Goal: Check status: Check status

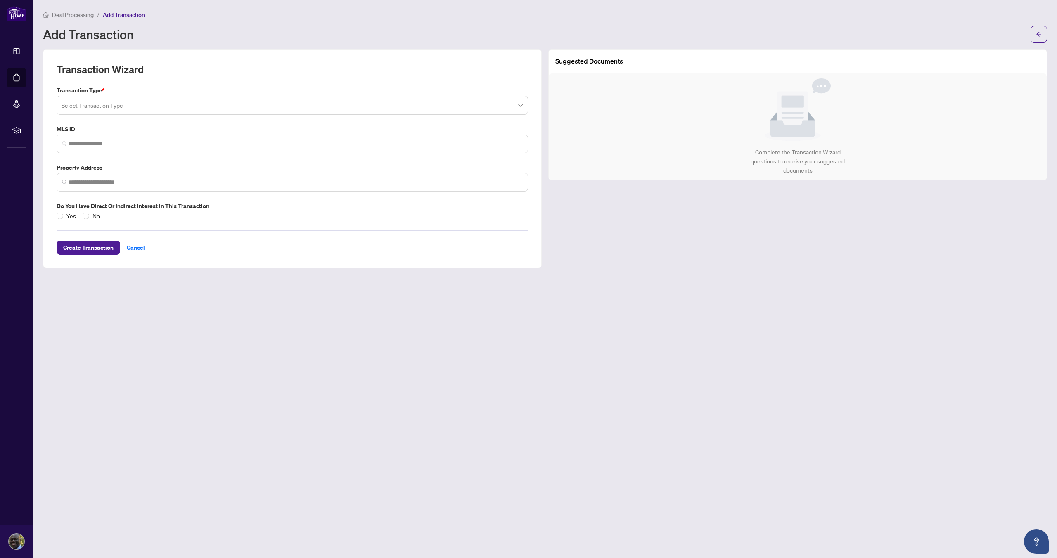
click at [121, 14] on span "Add Transaction" at bounding box center [124, 14] width 42 height 7
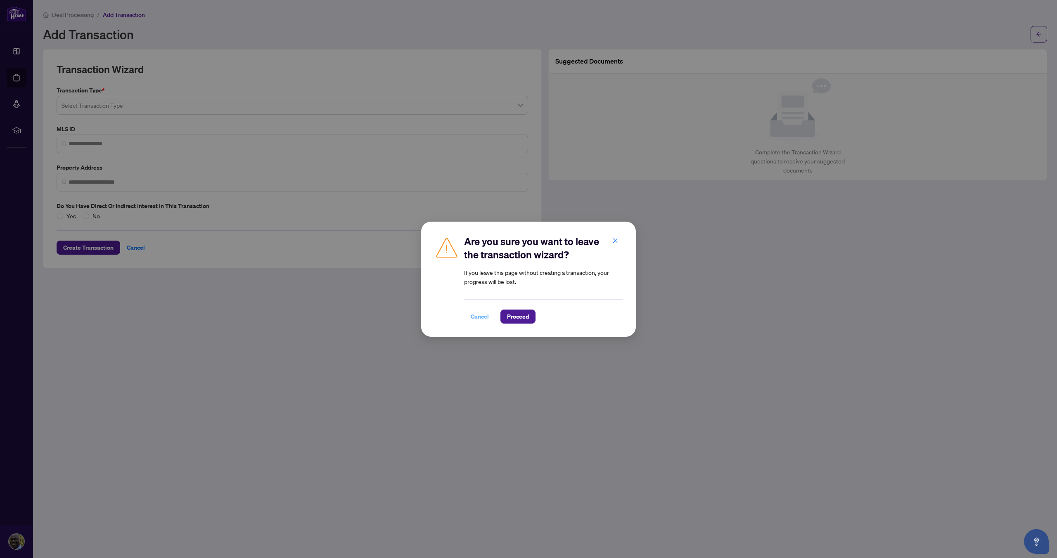
click at [478, 319] on span "Cancel" at bounding box center [480, 316] width 18 height 13
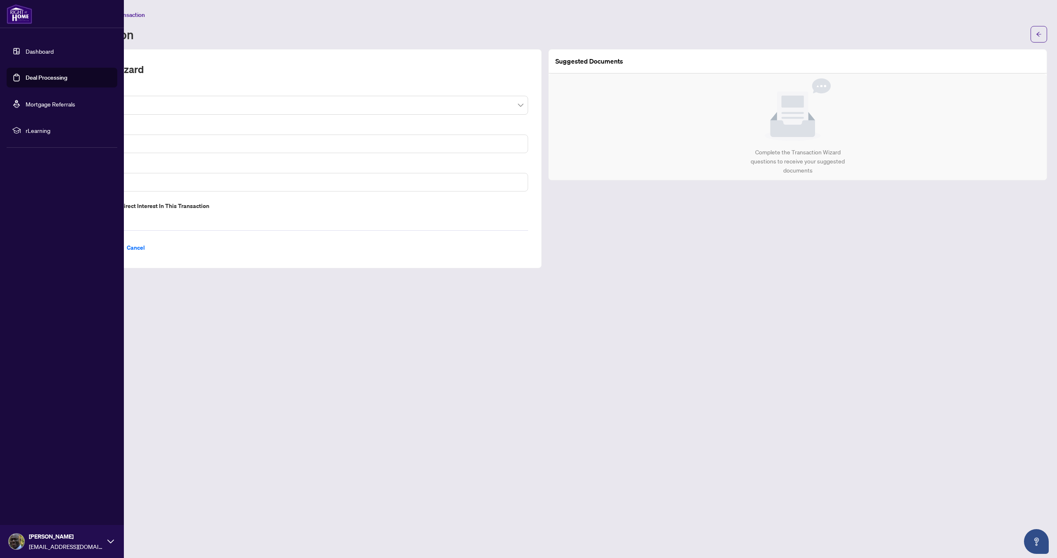
click at [44, 50] on link "Dashboard" at bounding box center [40, 50] width 28 height 7
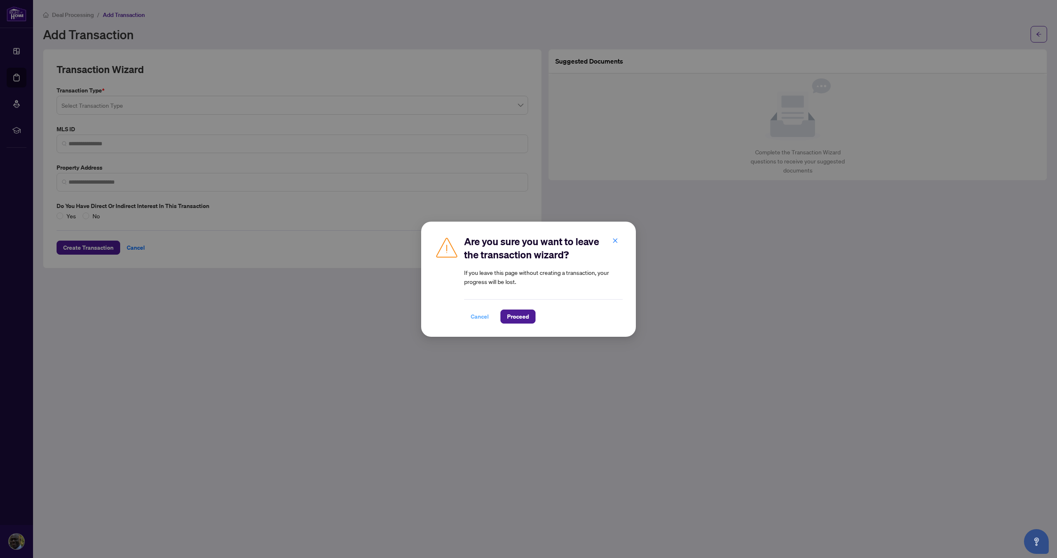
click at [475, 319] on span "Cancel" at bounding box center [480, 316] width 18 height 13
click at [475, 319] on div "Are you sure you want to leave the transaction wizard? If you leave this page w…" at bounding box center [528, 279] width 1057 height 558
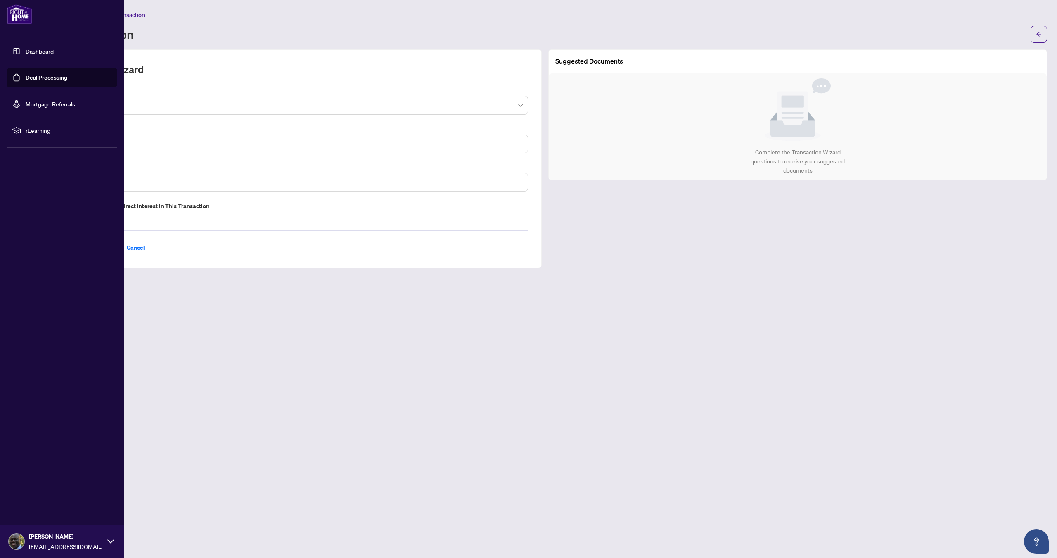
click at [46, 79] on link "Deal Processing" at bounding box center [47, 77] width 42 height 7
click at [0, 0] on div "Are you sure you want to leave the transaction wizard? If you leave this page w…" at bounding box center [0, 0] width 0 height 0
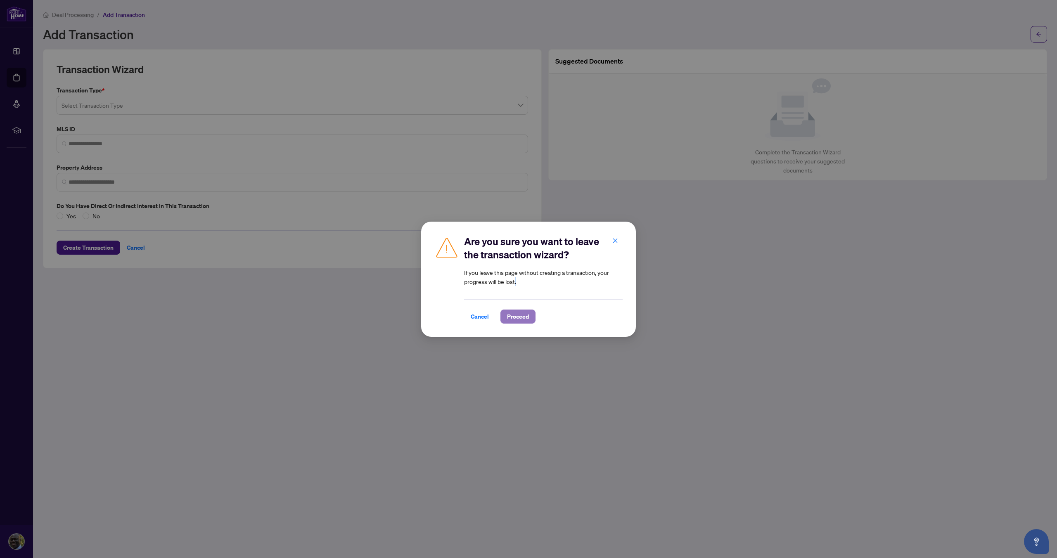
click at [528, 317] on button "Proceed" at bounding box center [517, 317] width 35 height 14
click at [528, 317] on main "Deal Processing / Add Transaction Add Transaction Transaction Wizard Transactio…" at bounding box center [545, 279] width 1024 height 558
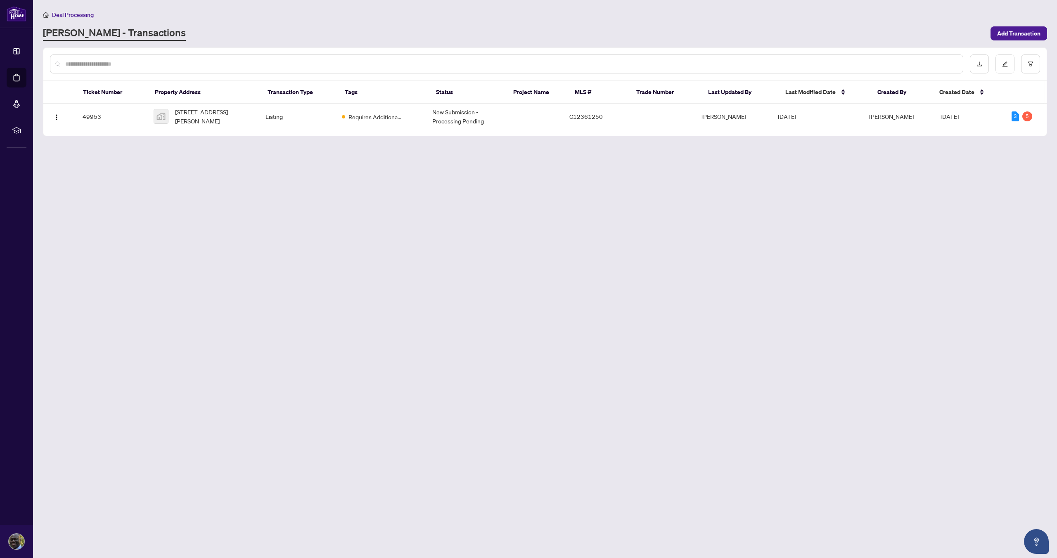
click at [322, 164] on main "Deal Processing [PERSON_NAME] - Transactions Add Transaction Ticket Number Prop…" at bounding box center [545, 279] width 1024 height 558
click at [379, 117] on span "Requires Additional Docs" at bounding box center [375, 116] width 54 height 9
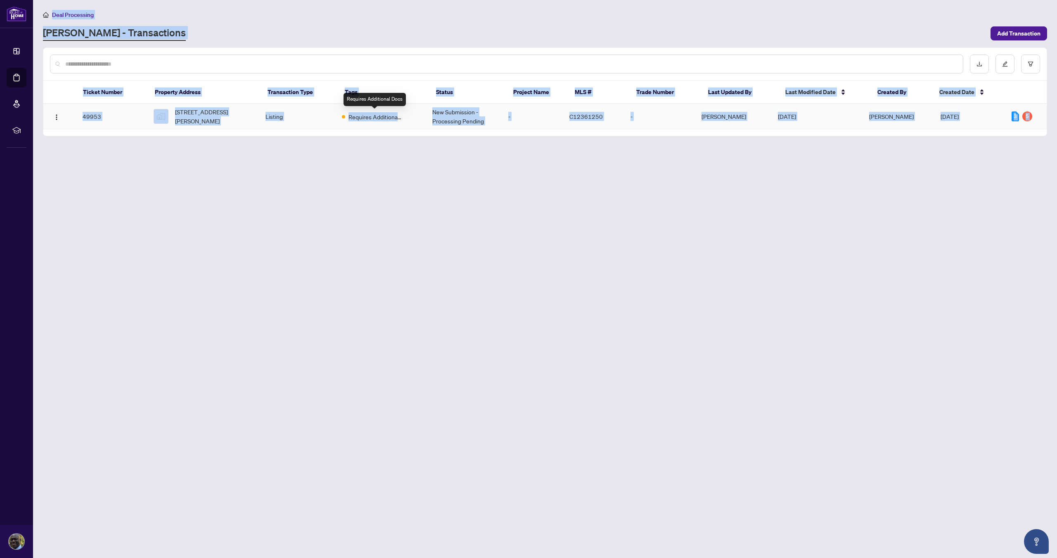
click at [379, 117] on main "Deal Processing [PERSON_NAME] - Transactions Add Transaction Ticket Number Prop…" at bounding box center [545, 279] width 1024 height 558
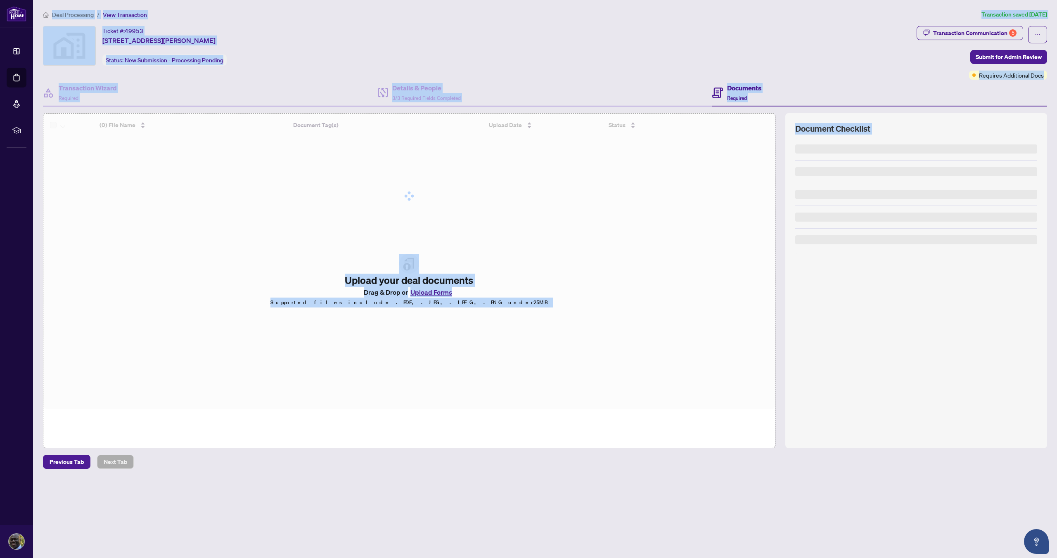
click at [291, 49] on div "Ticket #: 49953 [STREET_ADDRESS][PERSON_NAME] Status: New Submission - Processi…" at bounding box center [478, 46] width 870 height 40
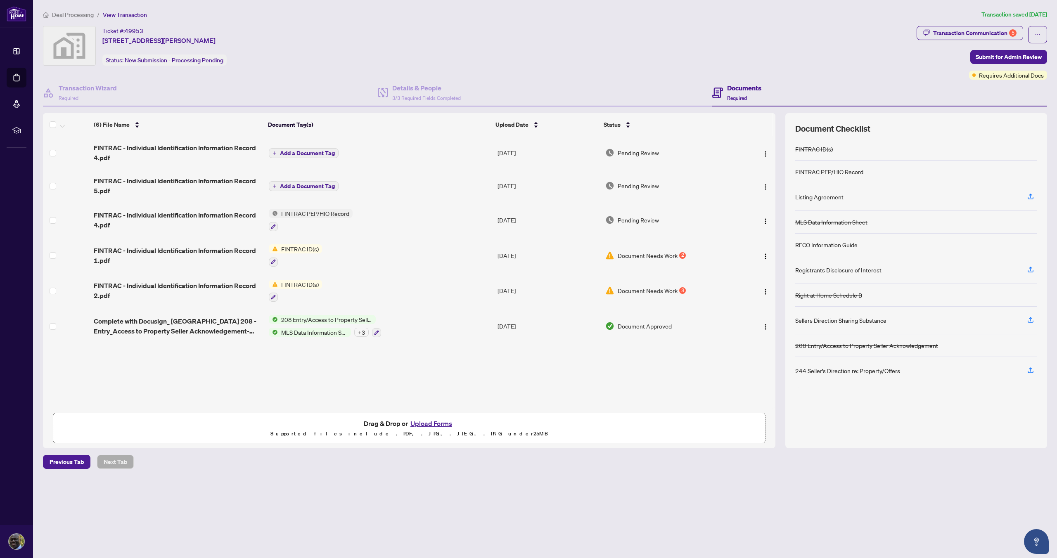
click at [652, 292] on span "Document Needs Work" at bounding box center [648, 290] width 60 height 9
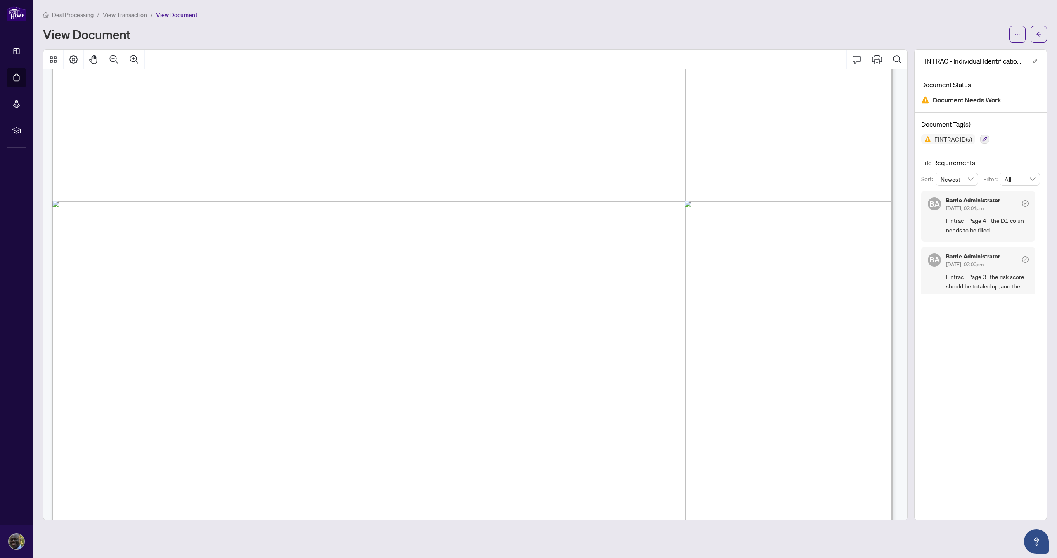
scroll to position [697, 0]
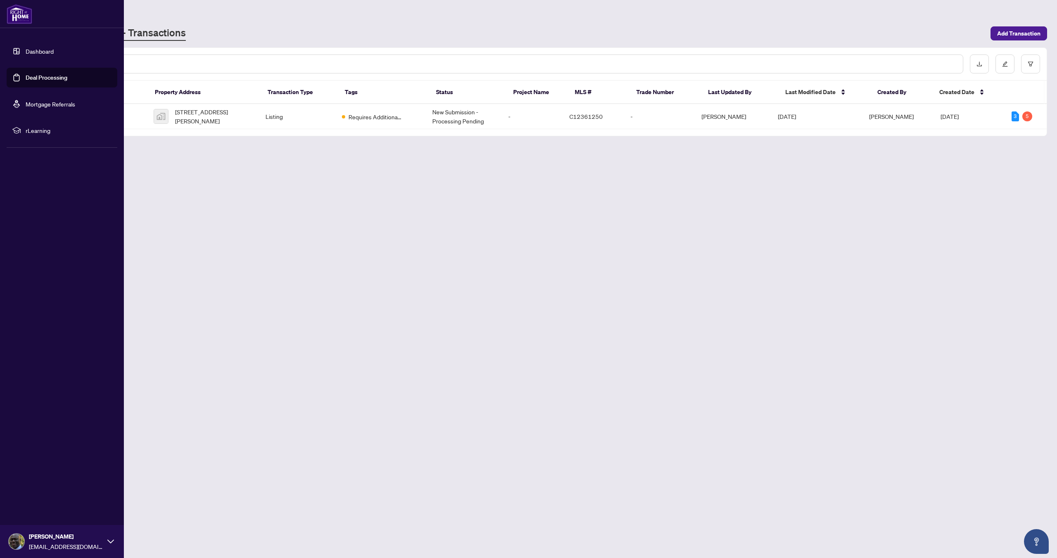
click at [41, 52] on link "Dashboard" at bounding box center [40, 50] width 28 height 7
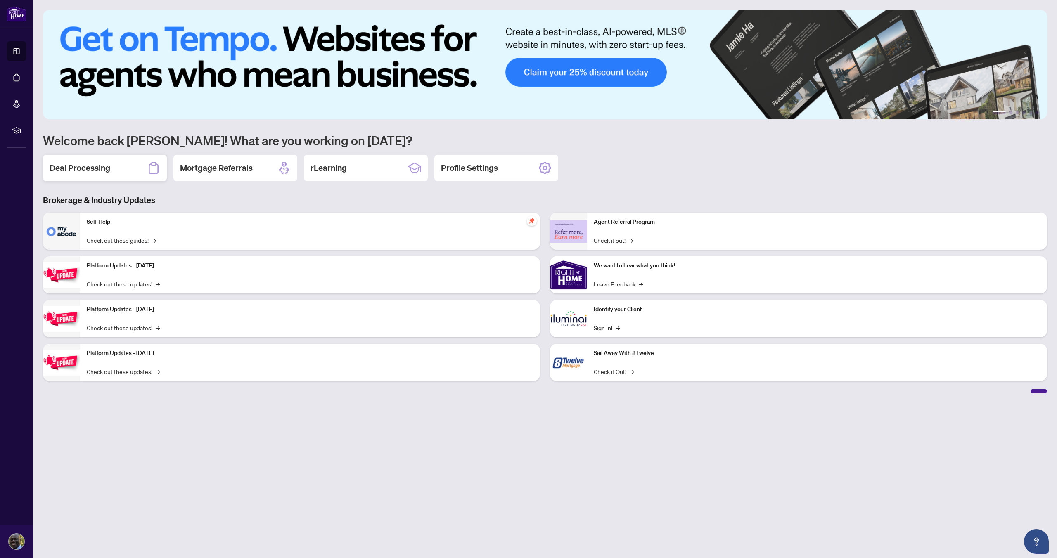
click at [95, 165] on h2 "Deal Processing" at bounding box center [80, 168] width 61 height 12
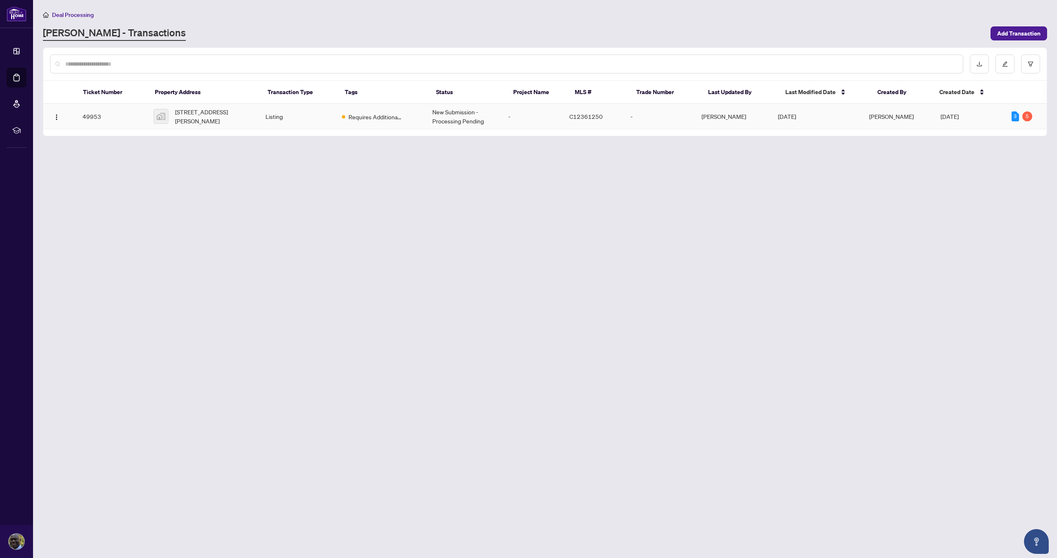
click at [113, 122] on td "49953" at bounding box center [111, 116] width 71 height 25
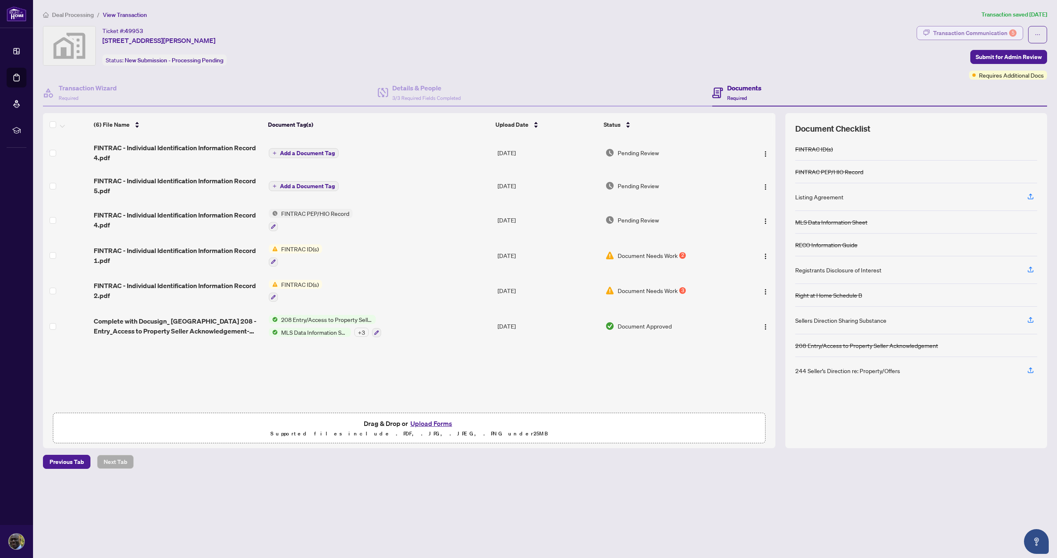
click at [964, 33] on div "Transaction Communication 5" at bounding box center [974, 32] width 83 height 13
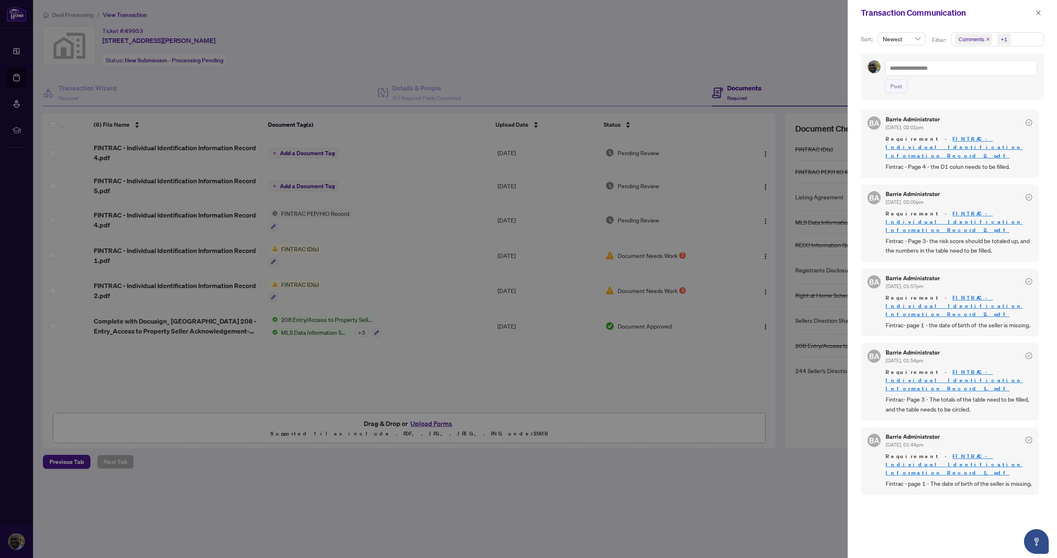
click at [808, 53] on div at bounding box center [528, 279] width 1057 height 558
click at [855, 20] on div "Transaction Communication" at bounding box center [952, 13] width 209 height 26
click at [1037, 14] on icon "close" at bounding box center [1038, 13] width 6 height 6
